Goal: Information Seeking & Learning: Find specific fact

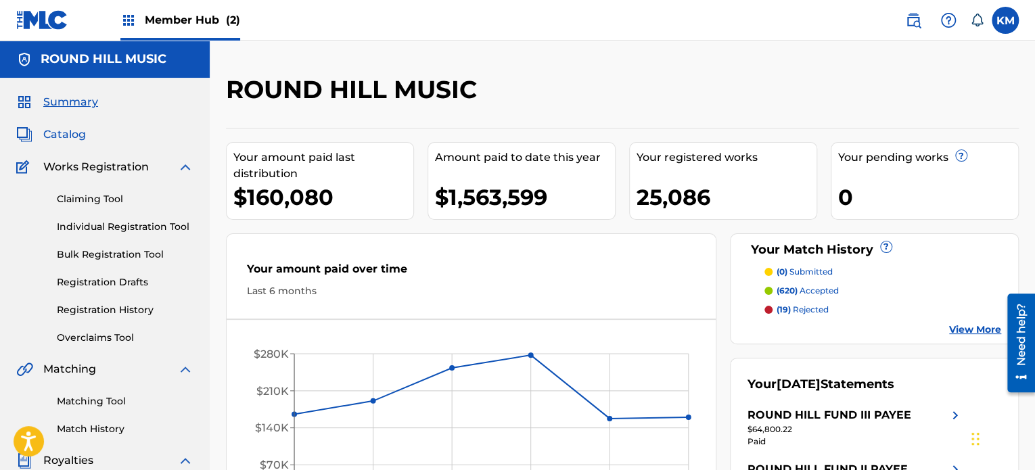
click at [73, 139] on span "Catalog" at bounding box center [64, 134] width 43 height 16
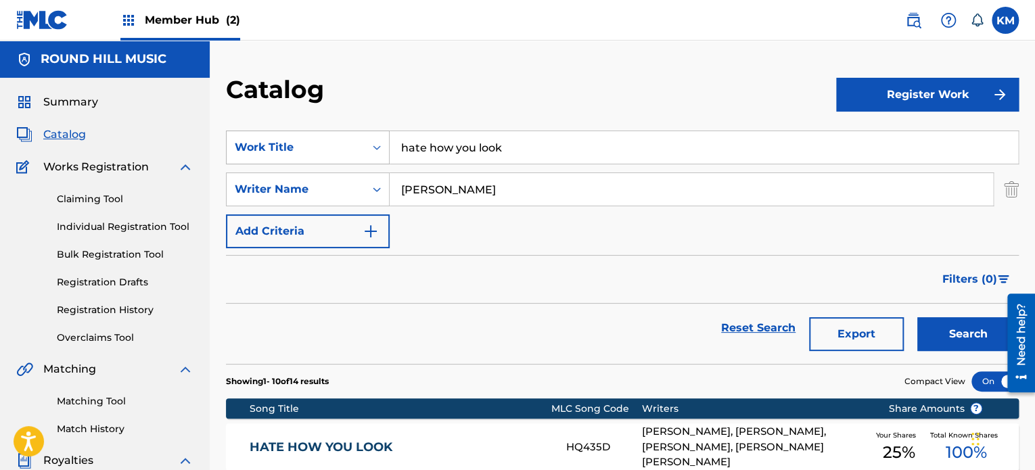
drag, startPoint x: 522, startPoint y: 152, endPoint x: 305, endPoint y: 154, distance: 217.1
click at [305, 154] on div "SearchWithCriteria277416ea-19ce-4405-be76-5403c74df0f1 Work Title hate how you …" at bounding box center [622, 148] width 793 height 34
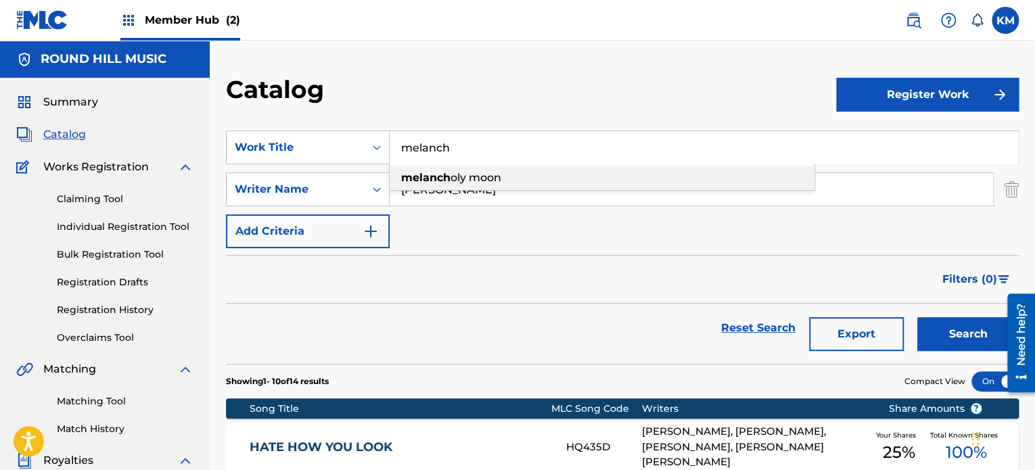
click at [478, 173] on span "oly moon" at bounding box center [475, 177] width 51 height 13
type input "melancholy moon"
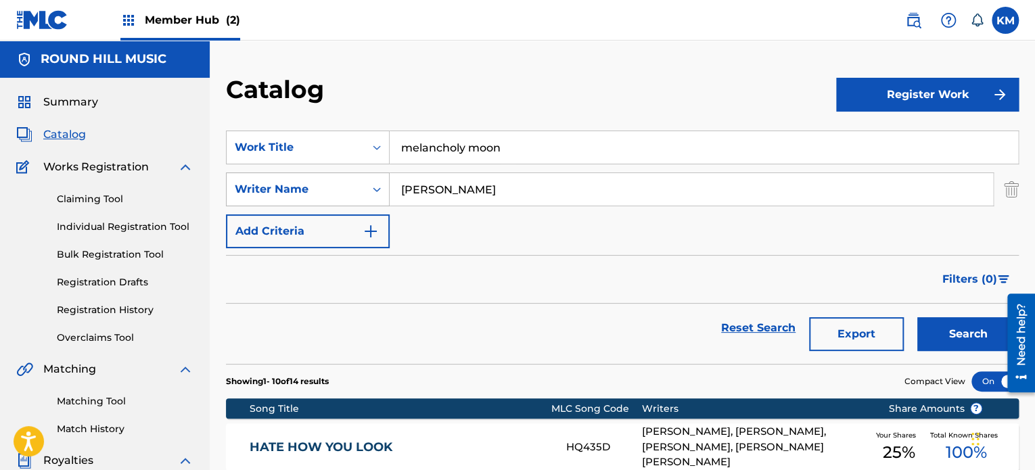
drag, startPoint x: 484, startPoint y: 187, endPoint x: 337, endPoint y: 191, distance: 147.5
click at [337, 191] on div "SearchWithCriteriaec9dd1a8-070e-4248-891a-118960ca68fd Writer Name [PERSON_NAME]" at bounding box center [622, 189] width 793 height 34
click at [917, 317] on button "Search" at bounding box center [967, 334] width 101 height 34
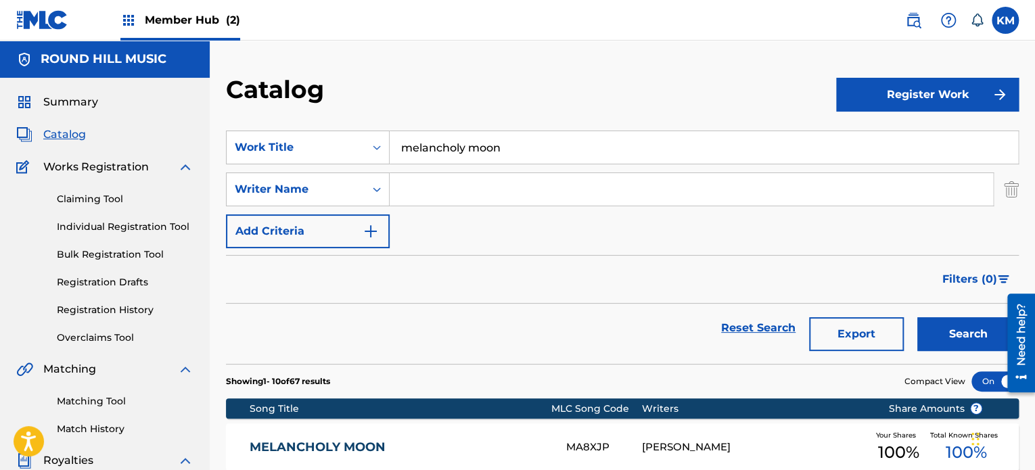
click at [517, 158] on input "melancholy moon" at bounding box center [704, 147] width 628 height 32
type input "melancholy mood"
click at [917, 317] on button "Search" at bounding box center [967, 334] width 101 height 34
drag, startPoint x: 423, startPoint y: 141, endPoint x: 325, endPoint y: 133, distance: 98.4
drag, startPoint x: 325, startPoint y: 133, endPoint x: 489, endPoint y: 30, distance: 193.6
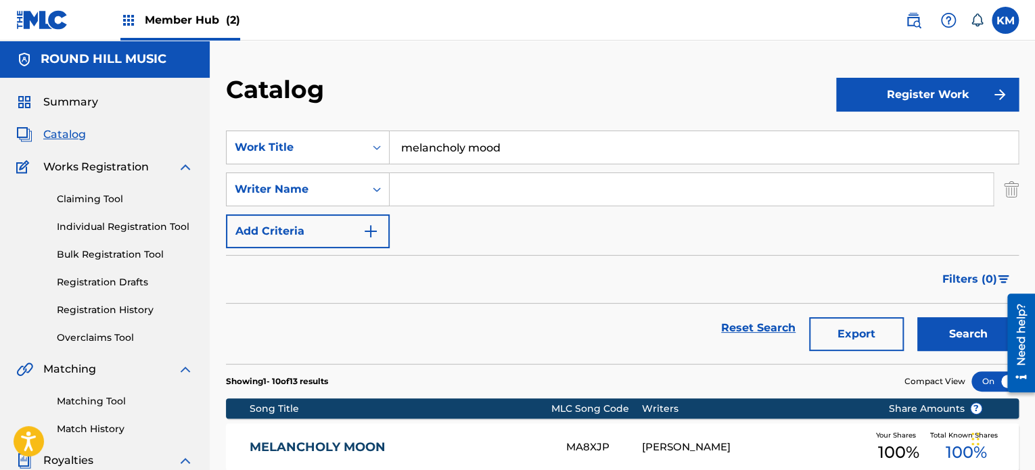
click at [489, 30] on nav "Member Hub (2) KM KM [PERSON_NAME] [EMAIL_ADDRESS][DOMAIN_NAME] Notification Pr…" at bounding box center [517, 20] width 1035 height 41
click at [183, 11] on div "Member Hub (2)" at bounding box center [180, 20] width 120 height 40
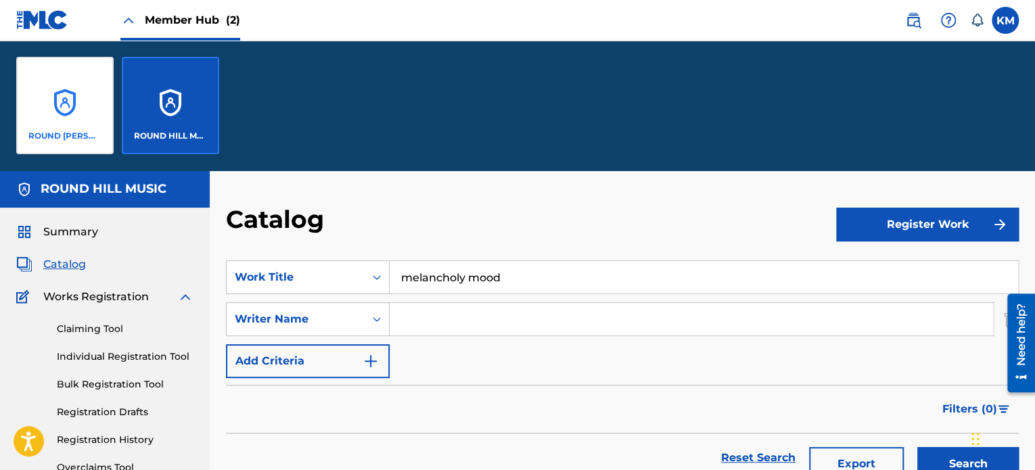
click at [68, 116] on div "ROUND [PERSON_NAME], LLC" at bounding box center [64, 105] width 97 height 97
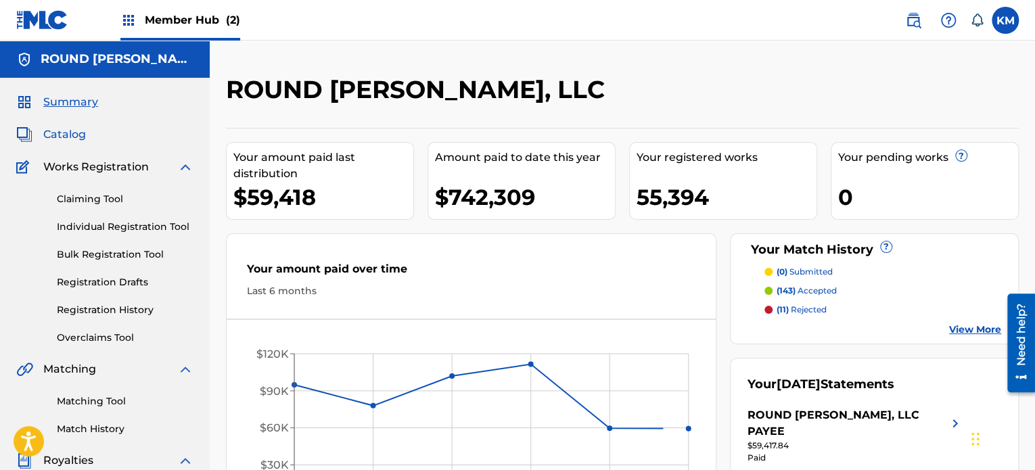
click at [76, 136] on span "Catalog" at bounding box center [64, 134] width 43 height 16
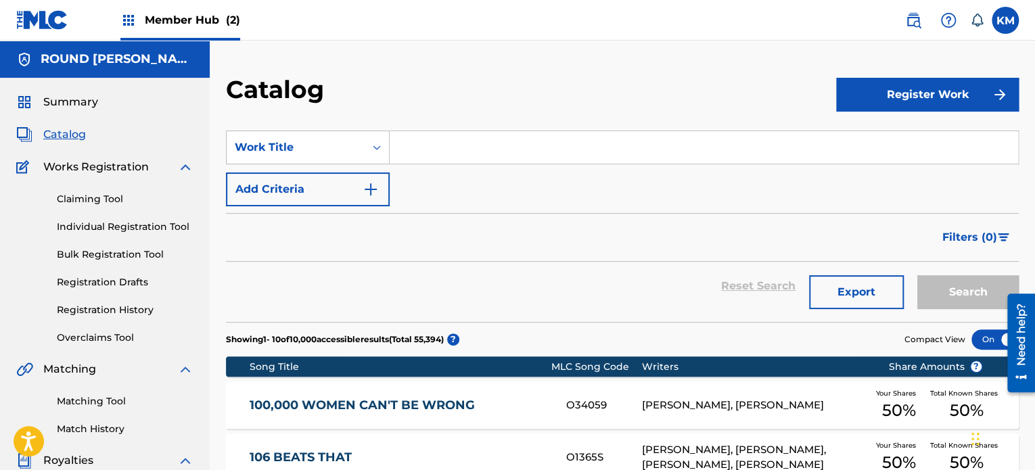
click at [417, 143] on input "Search Form" at bounding box center [704, 147] width 628 height 32
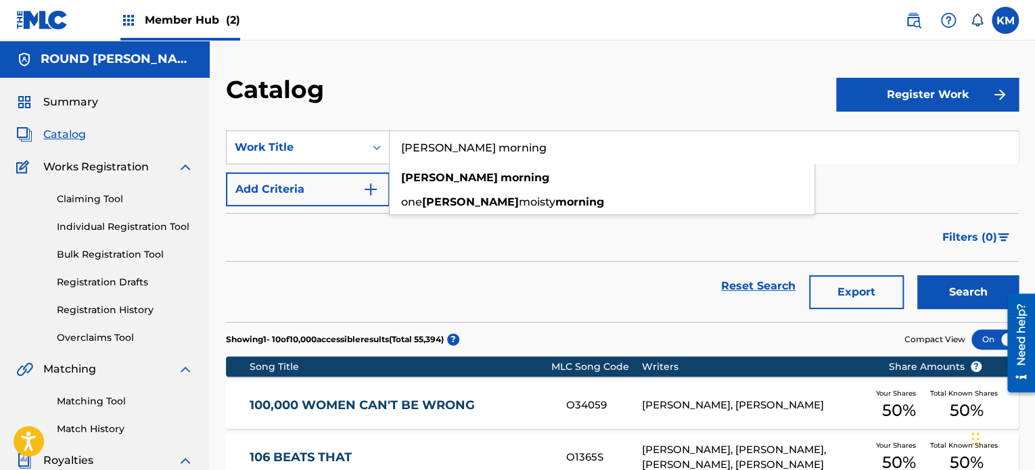
type input "[PERSON_NAME] morning"
click at [917, 275] on button "Search" at bounding box center [967, 292] width 101 height 34
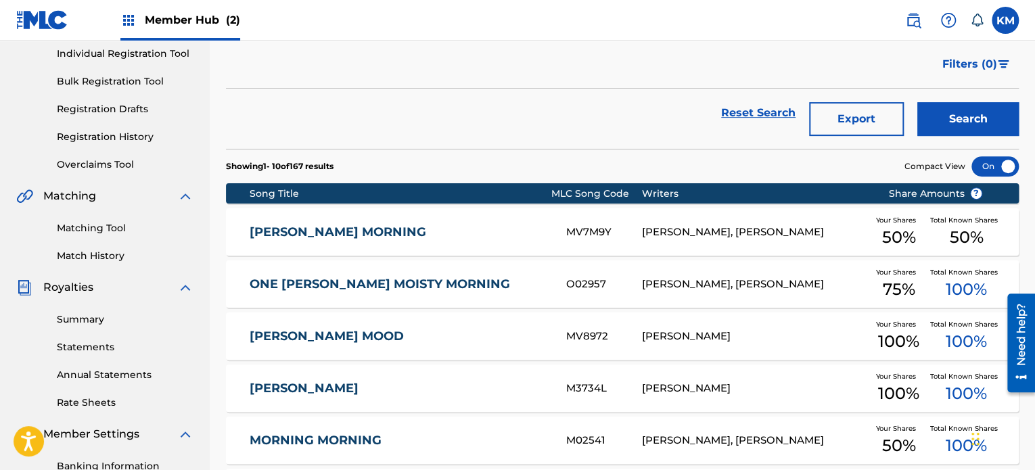
scroll to position [170, 0]
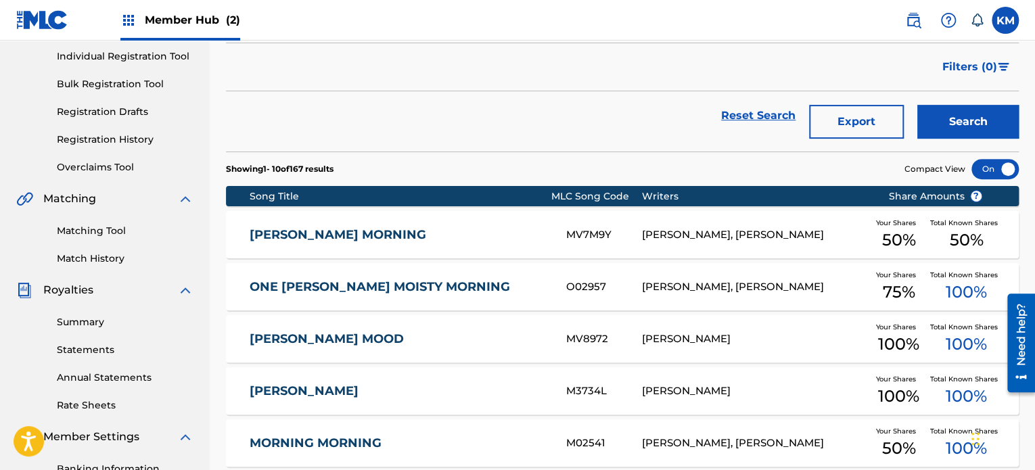
click at [531, 237] on link "[PERSON_NAME] MORNING" at bounding box center [399, 235] width 298 height 16
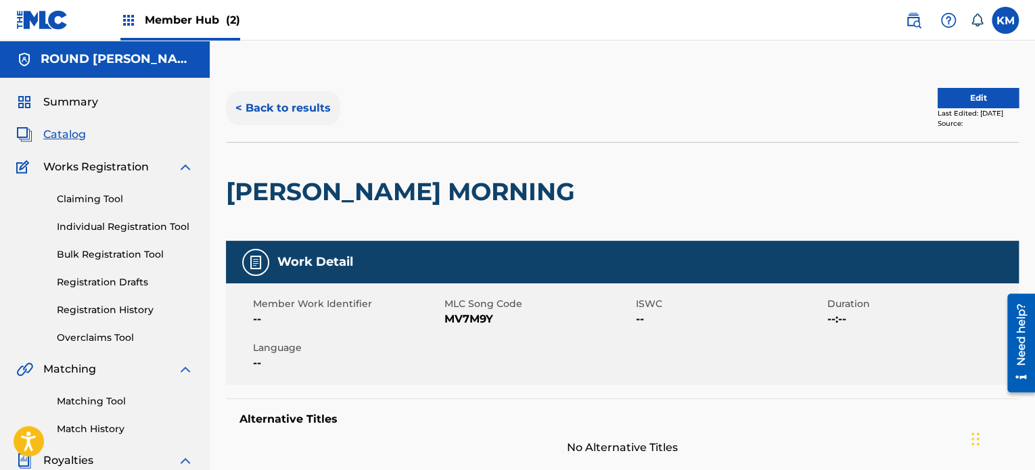
click at [252, 99] on button "< Back to results" at bounding box center [283, 108] width 114 height 34
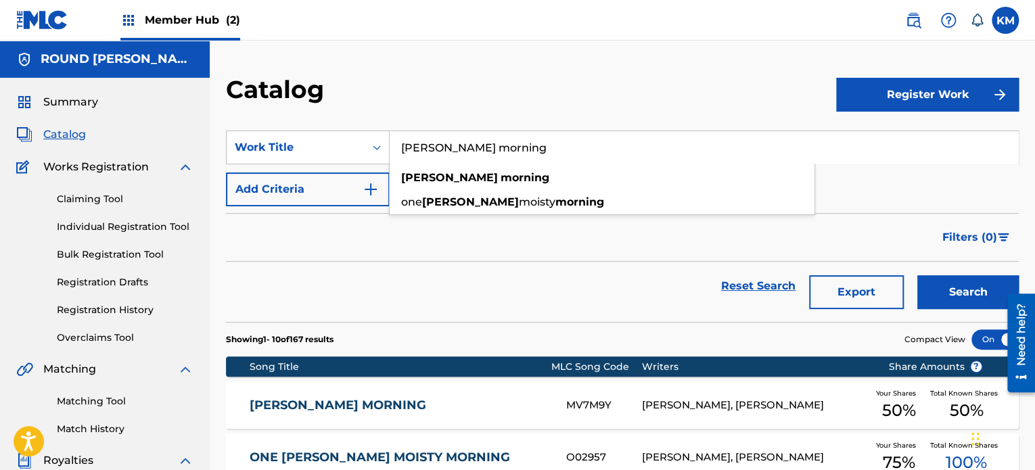
drag, startPoint x: 510, startPoint y: 151, endPoint x: 268, endPoint y: 120, distance: 244.0
click at [268, 120] on section "SearchWithCriteria277416ea-19ce-4405-be76-5403c74df0f1 Work Title [PERSON_NAME]…" at bounding box center [622, 218] width 793 height 208
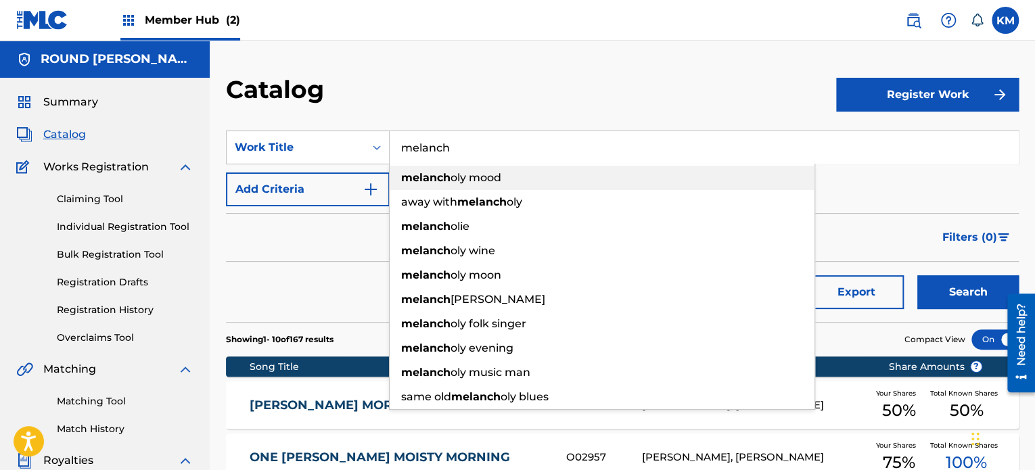
click at [449, 167] on div "melanch oly mood" at bounding box center [602, 178] width 425 height 24
type input "melancholy mood"
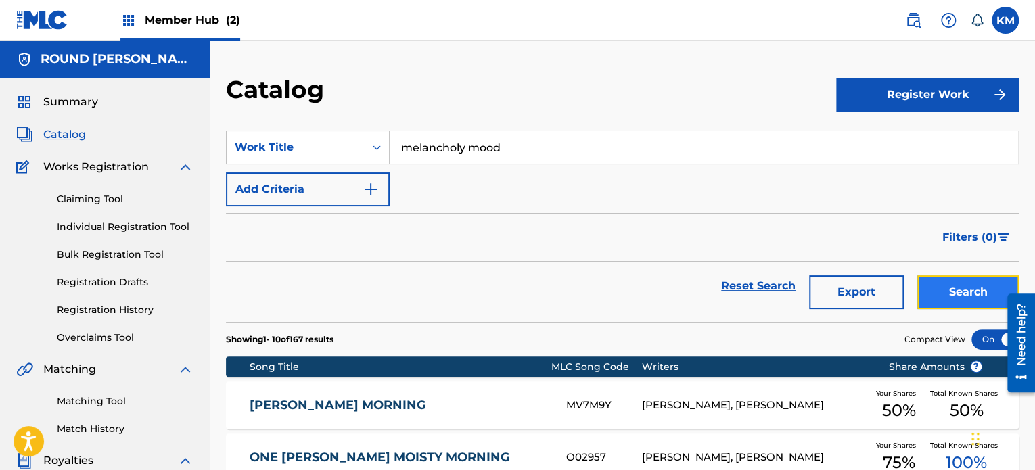
click at [966, 293] on button "Search" at bounding box center [967, 292] width 101 height 34
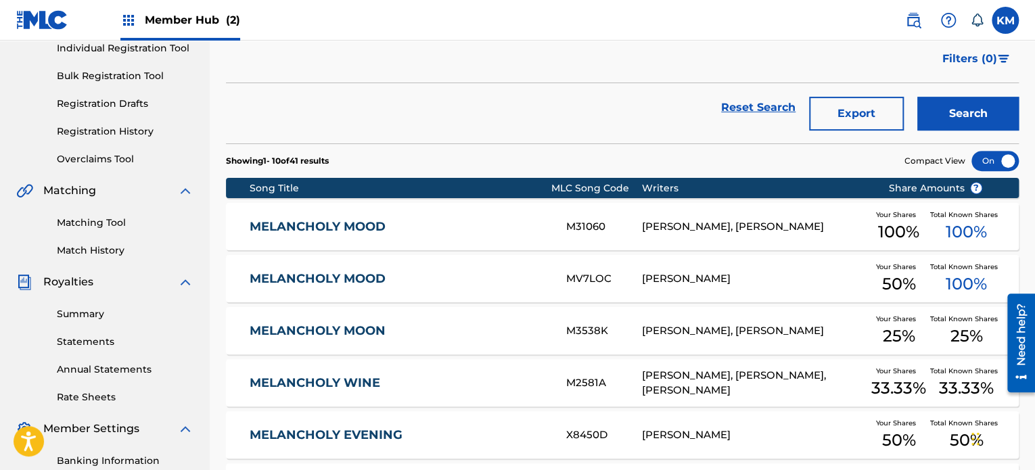
scroll to position [173, 0]
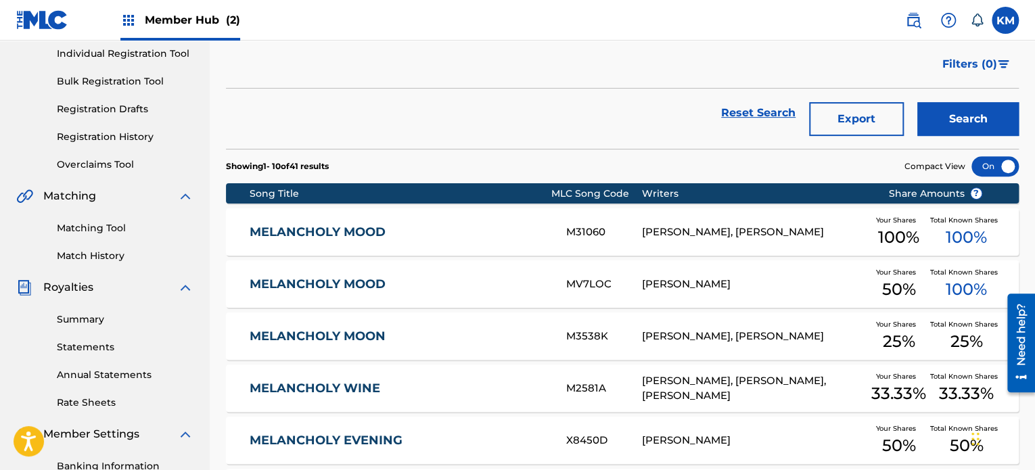
click at [596, 225] on div "M31060" at bounding box center [603, 233] width 75 height 16
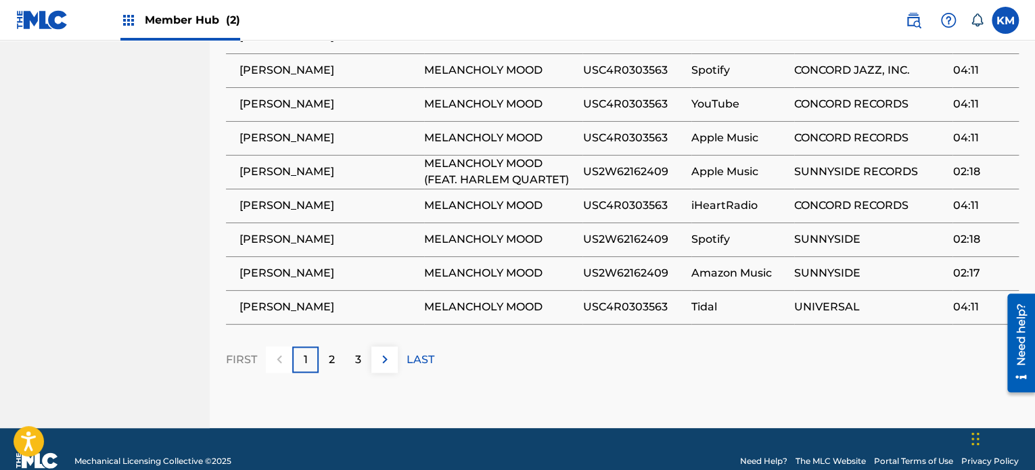
scroll to position [936, 0]
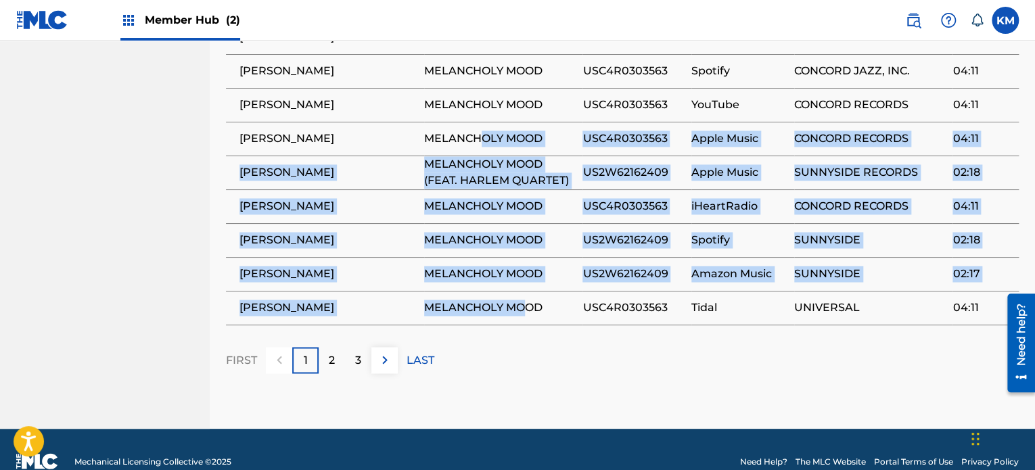
drag, startPoint x: 521, startPoint y: 297, endPoint x: 473, endPoint y: 100, distance: 202.7
click at [473, 100] on tbody "[PERSON_NAME] MELANCHOLY MOOD USC4R0303563 Pandora CONCORD RECORDS 04:10 [PERSO…" at bounding box center [622, 155] width 793 height 338
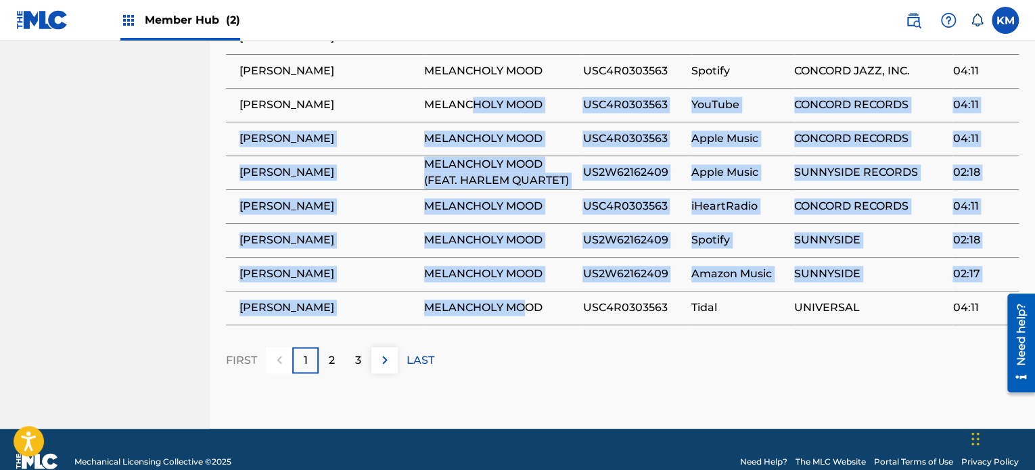
click at [624, 239] on span "US2W62162409" at bounding box center [632, 240] width 101 height 16
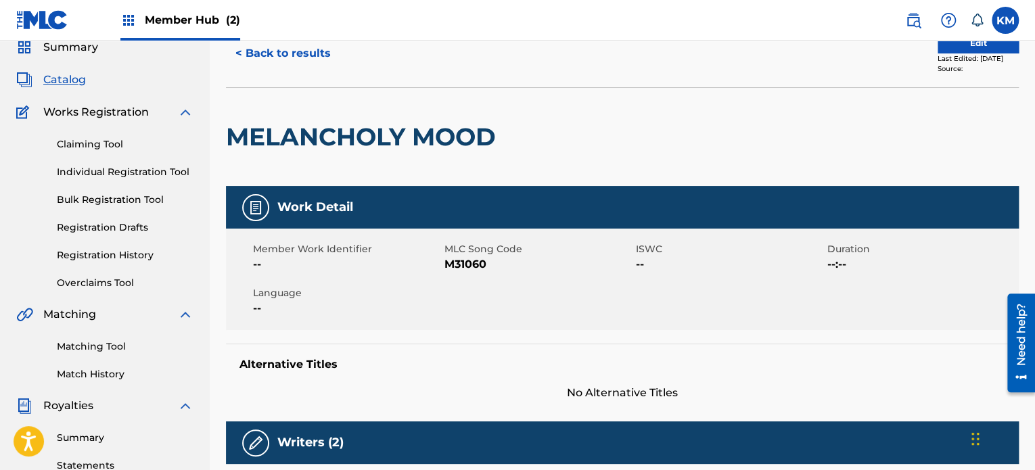
scroll to position [0, 0]
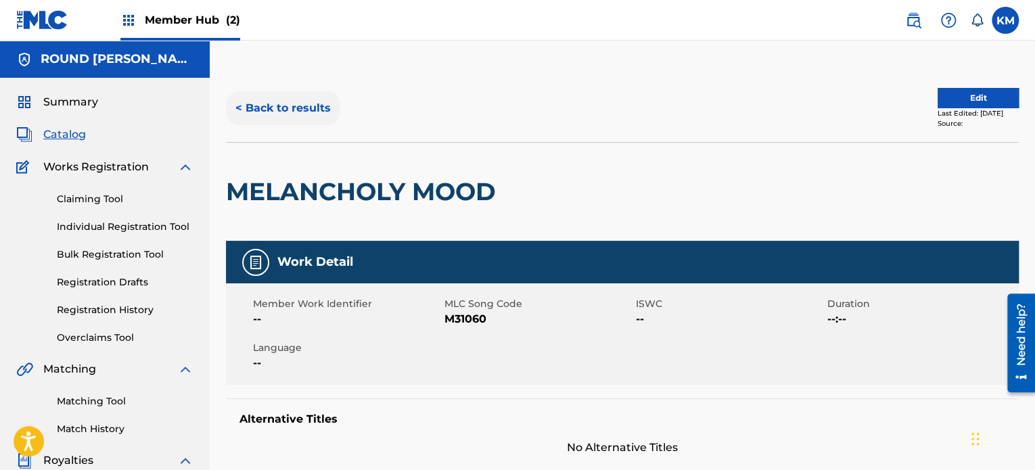
click at [283, 110] on button "< Back to results" at bounding box center [283, 108] width 114 height 34
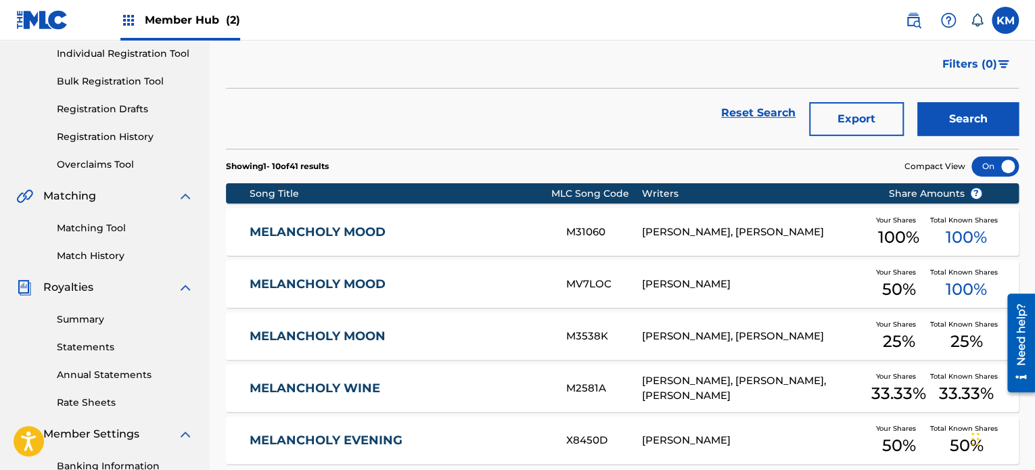
click at [511, 229] on link "MELANCHOLY MOOD" at bounding box center [399, 233] width 298 height 16
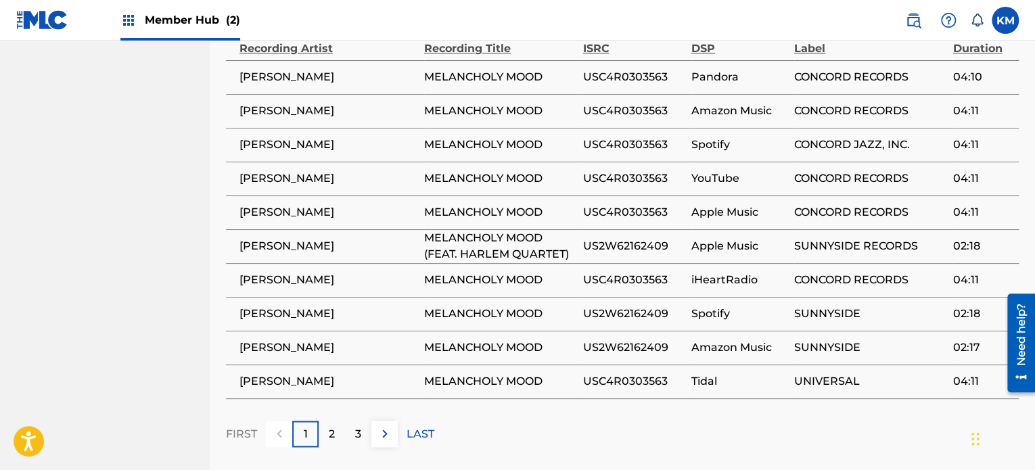
scroll to position [860, 0]
click at [206, 24] on span "Member Hub (2)" at bounding box center [192, 20] width 95 height 16
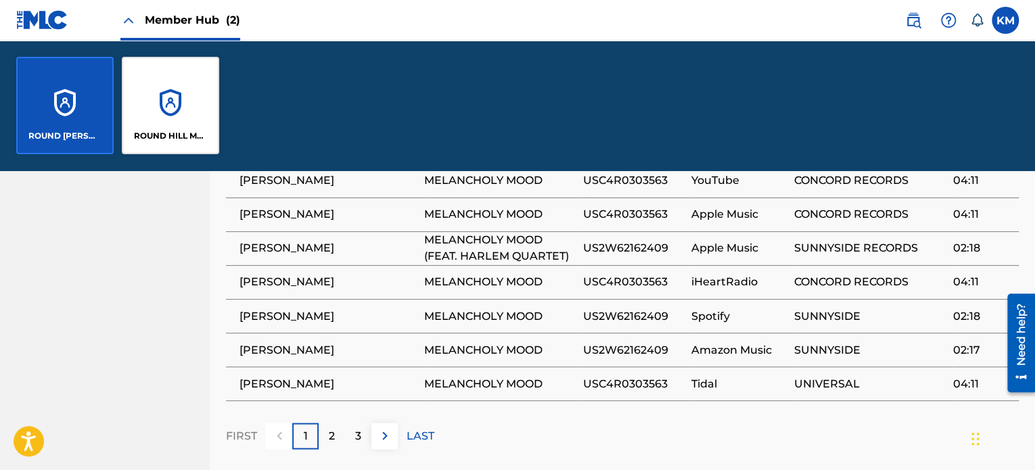
click at [481, 239] on span "MELANCHOLY MOOD (FEAT. HARLEM QUARTET)" at bounding box center [499, 248] width 151 height 32
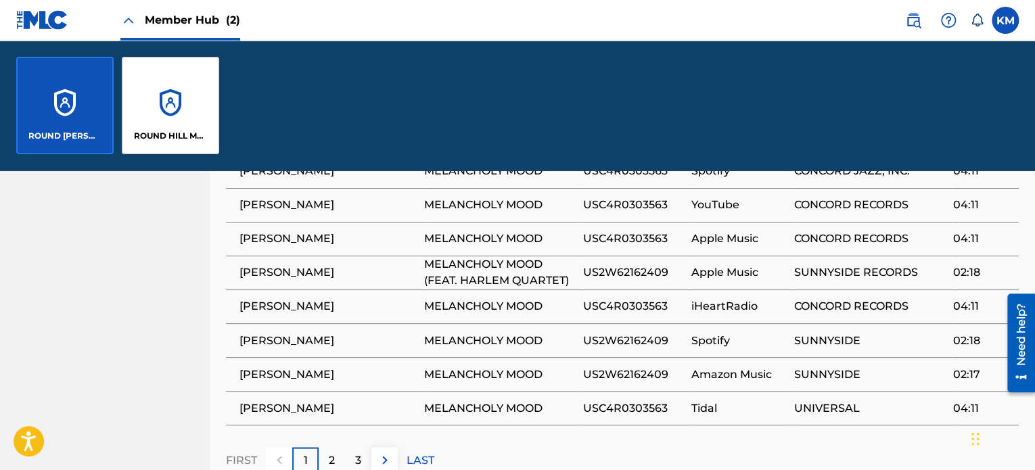
scroll to position [963, 0]
